Goal: Book appointment/travel/reservation

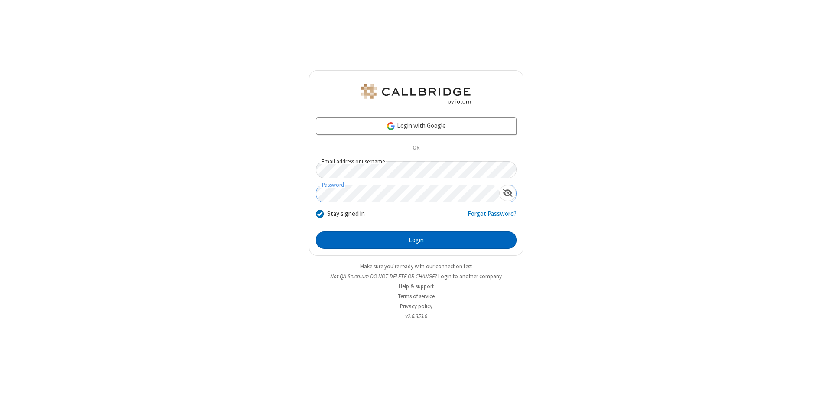
click at [416, 240] on button "Login" at bounding box center [416, 239] width 201 height 17
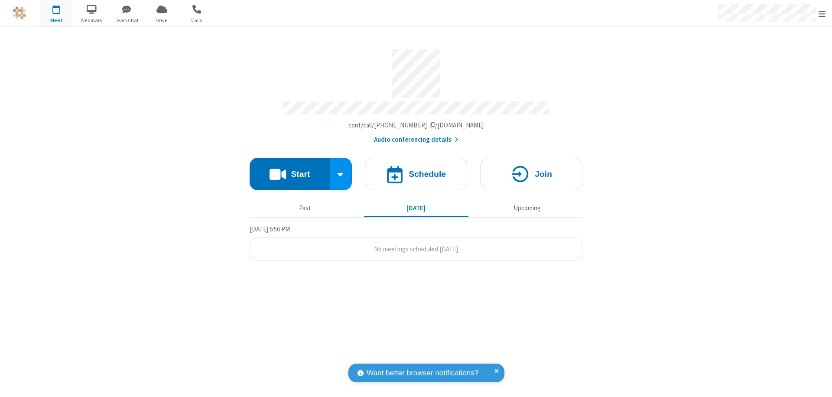
click at [416, 170] on h4 "Schedule" at bounding box center [427, 174] width 37 height 8
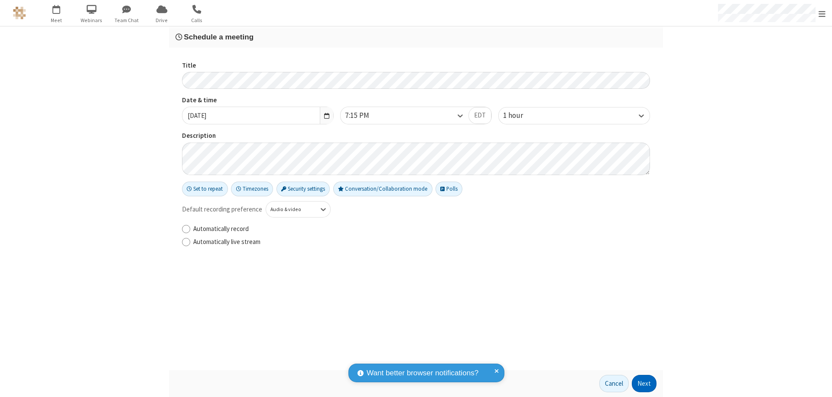
click at [645, 384] on button "Next" at bounding box center [644, 383] width 25 height 17
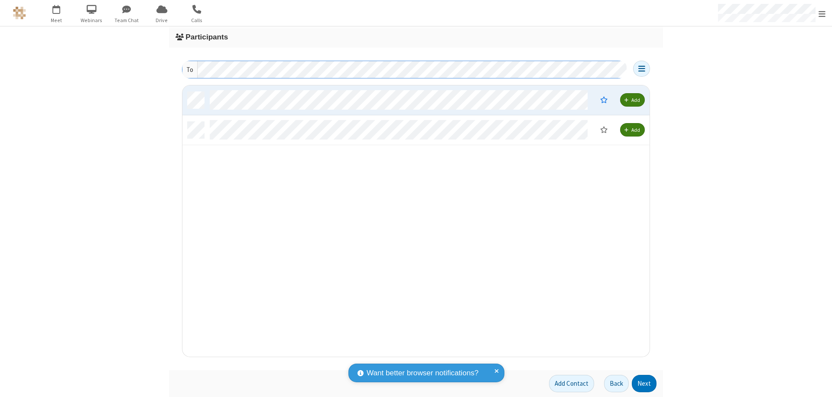
scroll to position [265, 461]
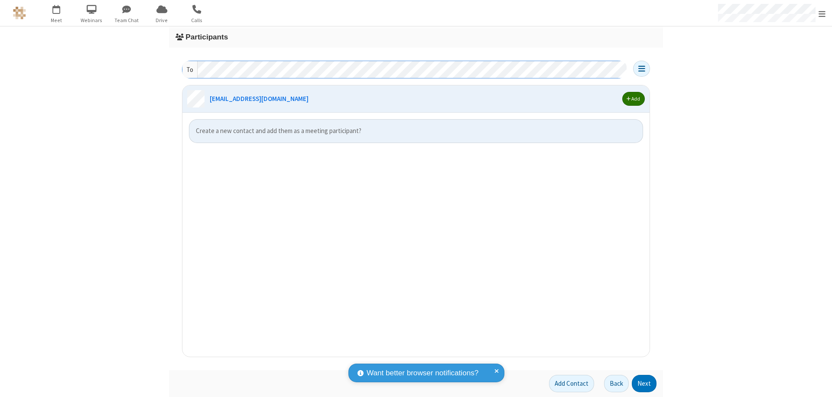
click at [628, 99] on span "button" at bounding box center [629, 98] width 4 height 5
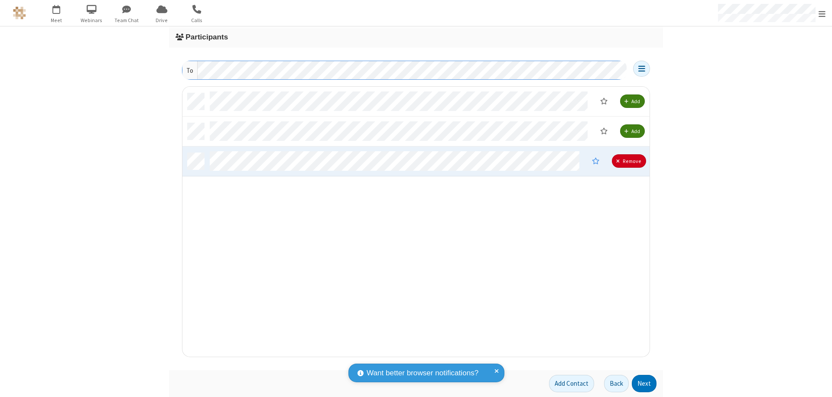
scroll to position [263, 461]
click at [645, 384] on button "Next" at bounding box center [644, 383] width 25 height 17
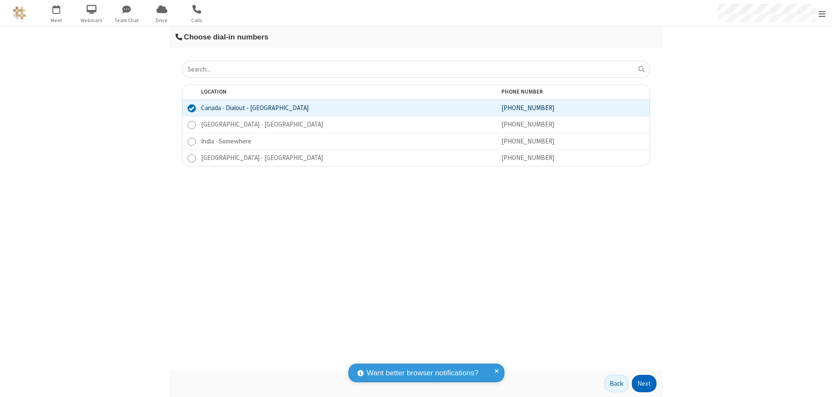
click at [645, 384] on button "Next" at bounding box center [644, 383] width 25 height 17
